Goal: Task Accomplishment & Management: Use online tool/utility

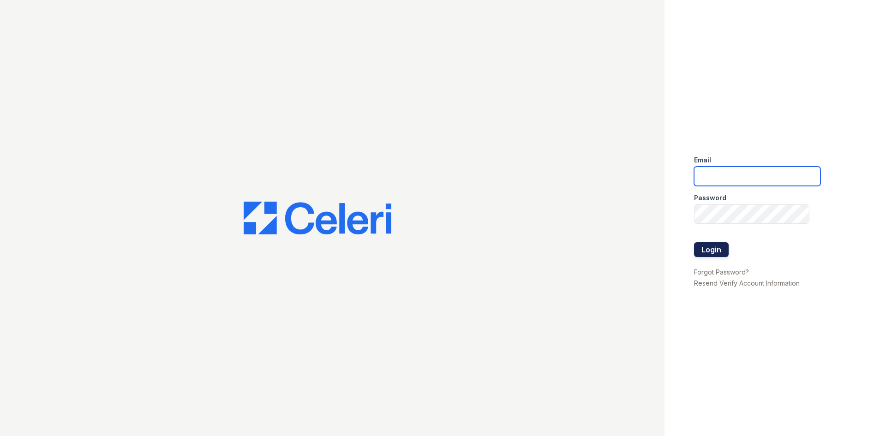
type input "byoung@trinity-pm.com"
click at [710, 248] on button "Login" at bounding box center [711, 249] width 35 height 15
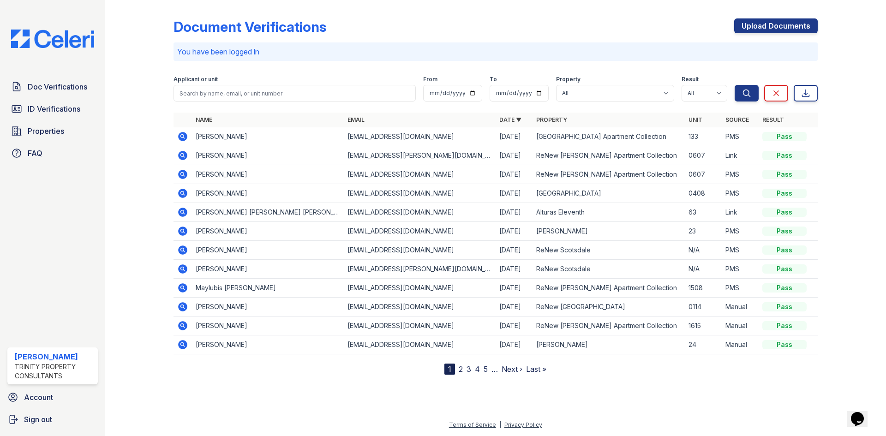
click at [461, 368] on link "2" at bounding box center [460, 368] width 4 height 9
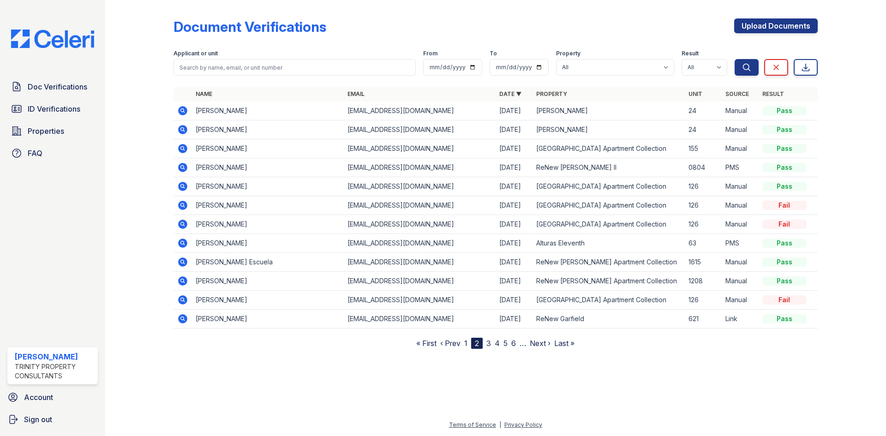
click at [490, 344] on link "3" at bounding box center [488, 343] width 5 height 9
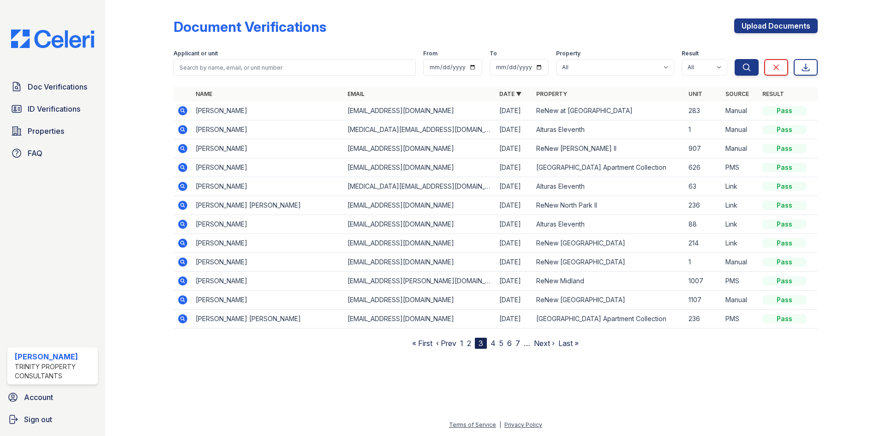
click at [463, 343] on link "1" at bounding box center [461, 343] width 3 height 9
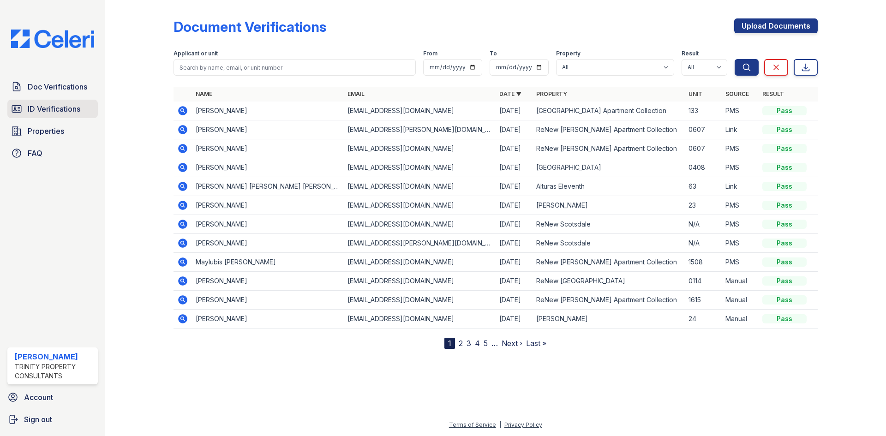
click at [72, 117] on link "ID Verifications" at bounding box center [52, 109] width 90 height 18
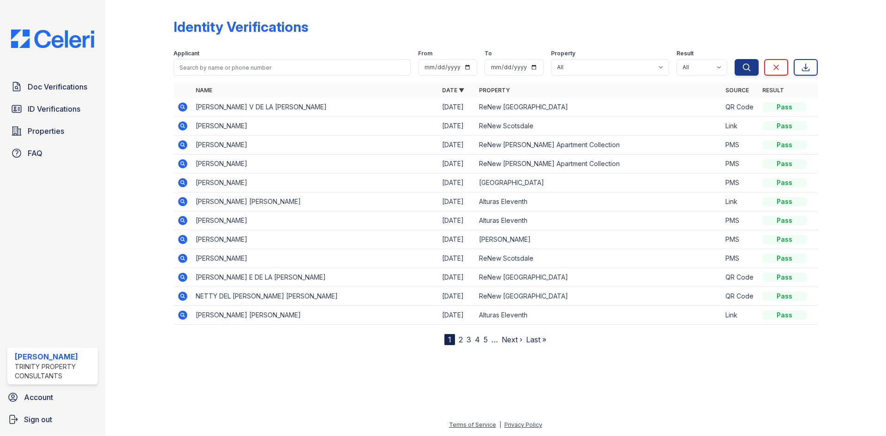
click at [461, 337] on link "2" at bounding box center [460, 339] width 4 height 9
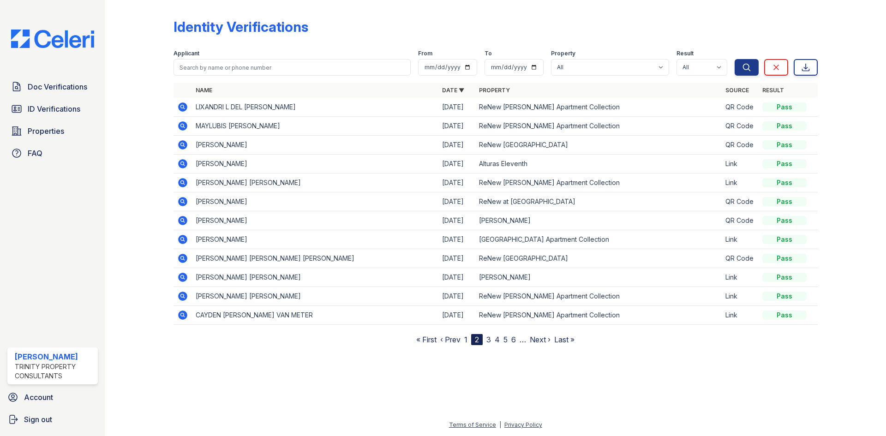
click at [466, 338] on link "1" at bounding box center [465, 339] width 3 height 9
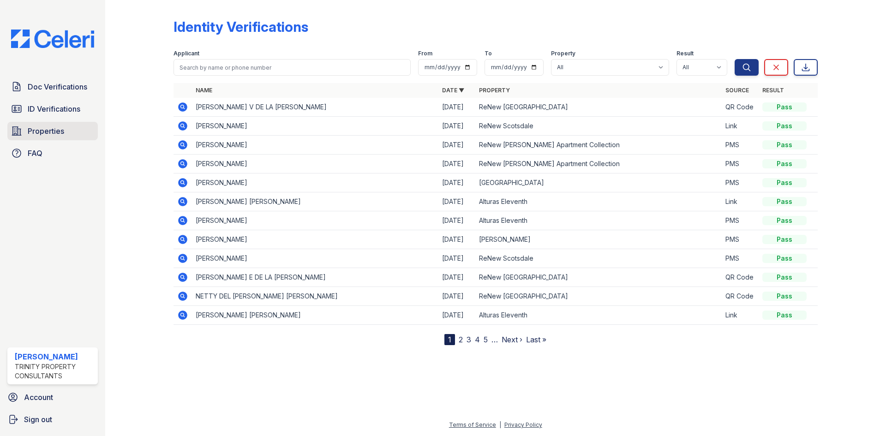
click at [52, 131] on span "Properties" at bounding box center [46, 130] width 36 height 11
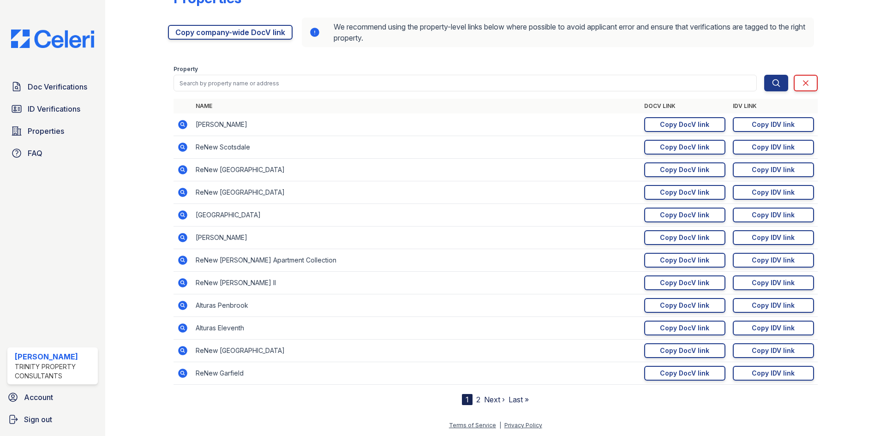
scroll to position [29, 0]
click at [476, 402] on link "2" at bounding box center [478, 398] width 4 height 9
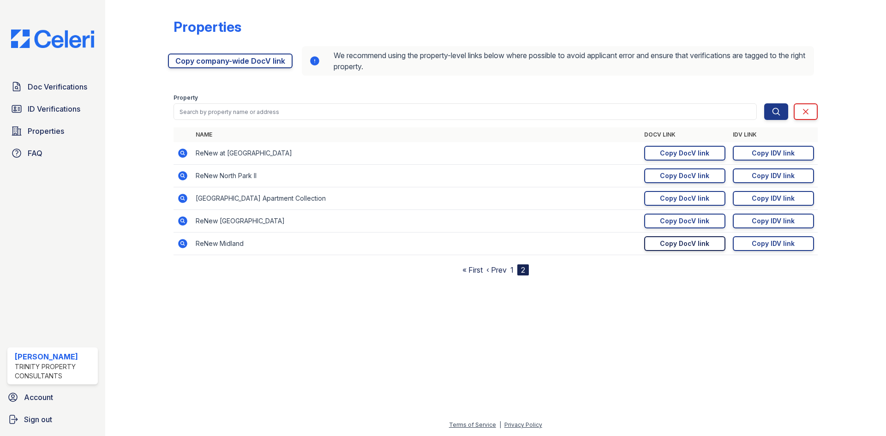
click at [698, 240] on div "Copy DocV link" at bounding box center [684, 243] width 49 height 9
click at [787, 241] on div "Copy IDV link" at bounding box center [772, 243] width 43 height 9
